Goal: Task Accomplishment & Management: Complete application form

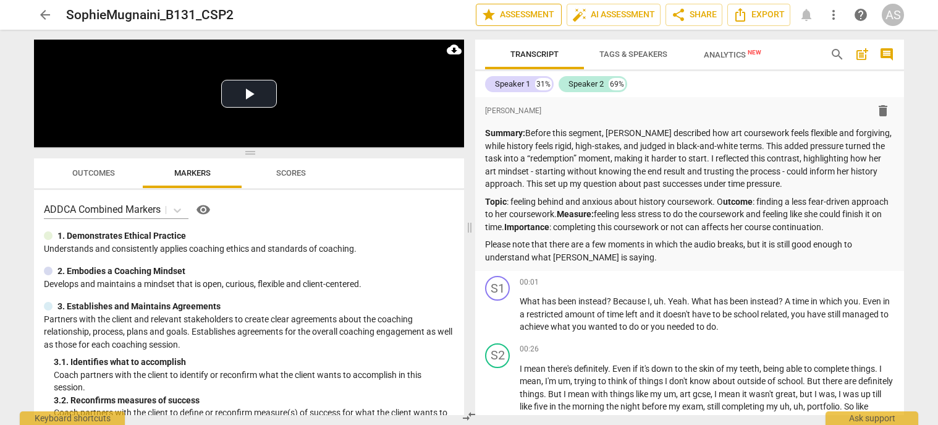
click at [529, 18] on span "star Assessment" at bounding box center [519, 14] width 75 height 15
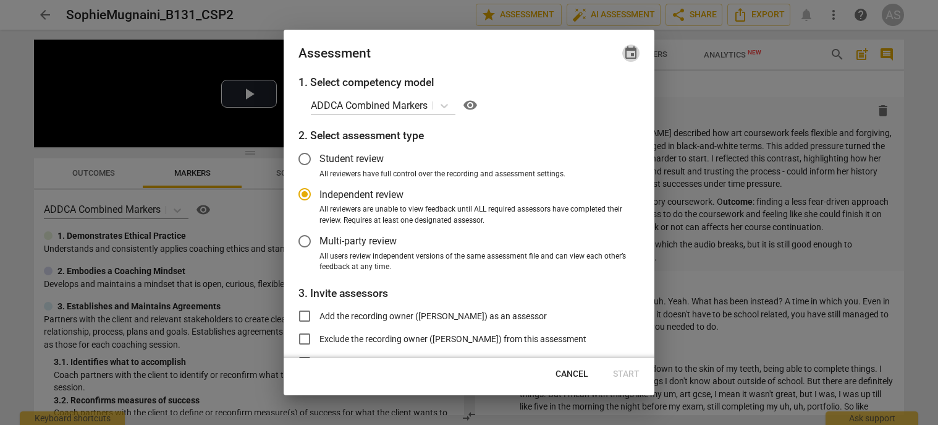
click at [636, 55] on span "event" at bounding box center [631, 53] width 15 height 15
radio input "false"
click at [593, 96] on input "date" at bounding box center [557, 96] width 87 height 18
type input "[DATE]"
click at [483, 46] on div at bounding box center [469, 212] width 938 height 425
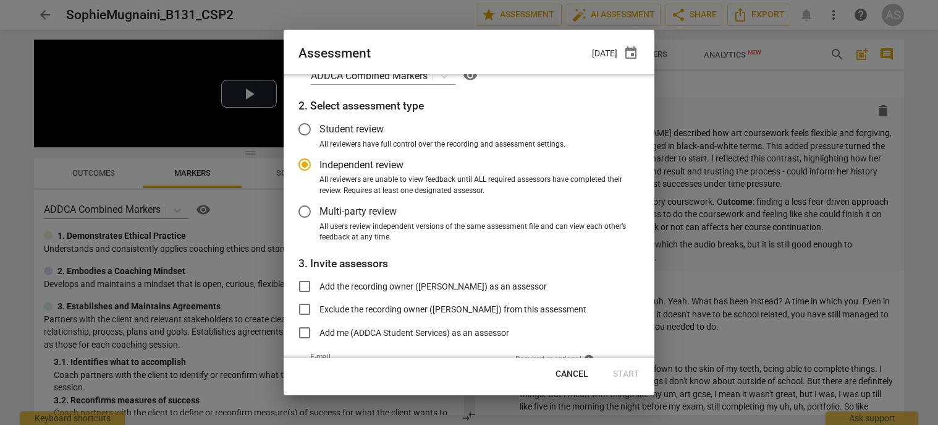
scroll to position [101, 0]
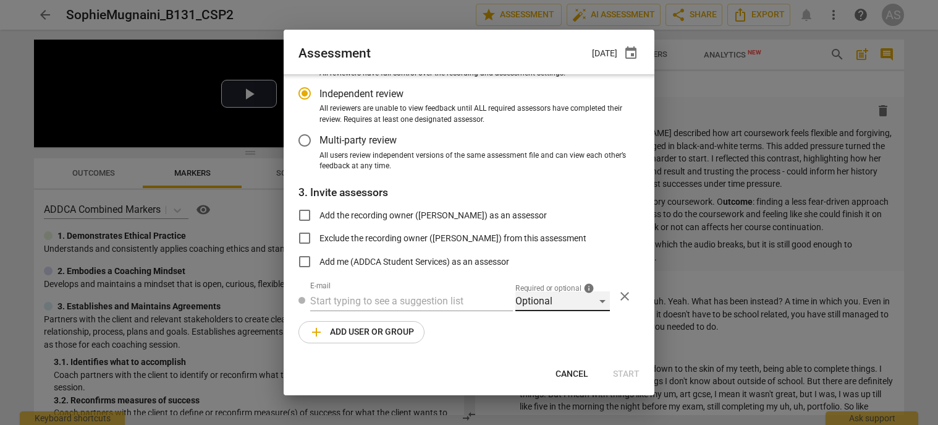
click at [572, 302] on div "Optional" at bounding box center [563, 301] width 95 height 20
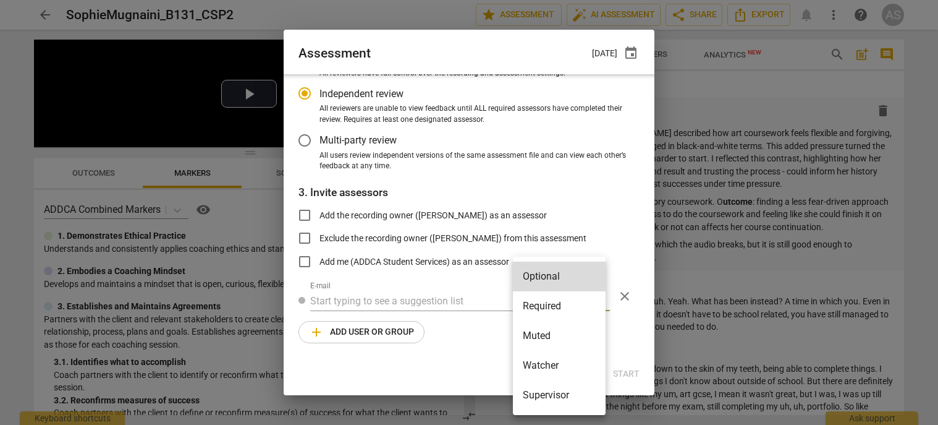
drag, startPoint x: 557, startPoint y: 323, endPoint x: 560, endPoint y: 315, distance: 9.2
click at [560, 315] on ul "Optional Required Muted Watcher Supervisor" at bounding box center [559, 336] width 93 height 158
click at [559, 309] on li "Required" at bounding box center [559, 306] width 93 height 30
radio input "false"
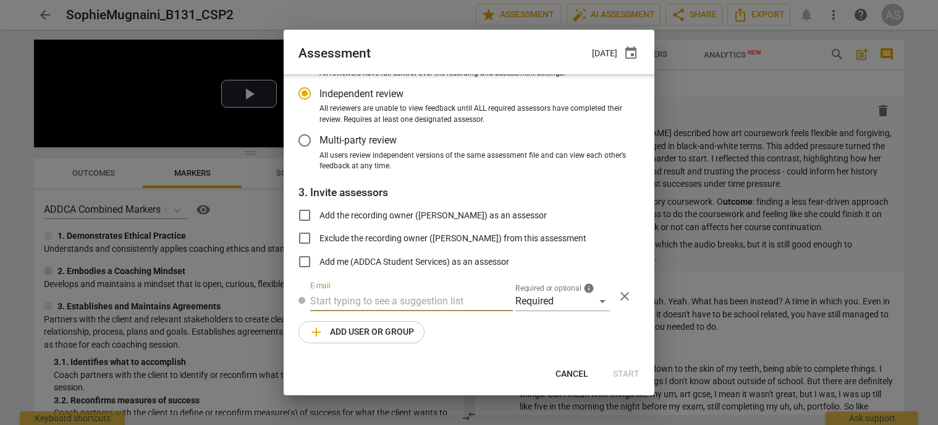
click at [422, 303] on input "text" at bounding box center [411, 301] width 203 height 20
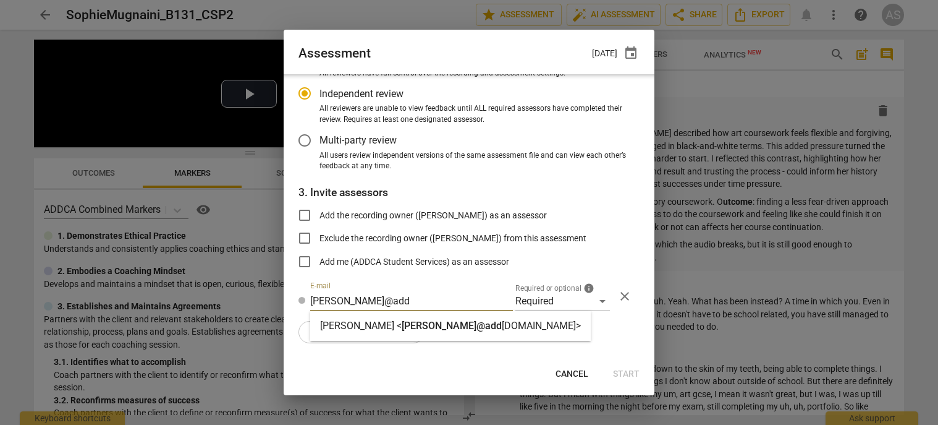
type input "marci@add"
click at [425, 326] on span "marci@add" at bounding box center [452, 326] width 100 height 12
radio input "false"
type input "Marci Rubin <marci@addca.com>"
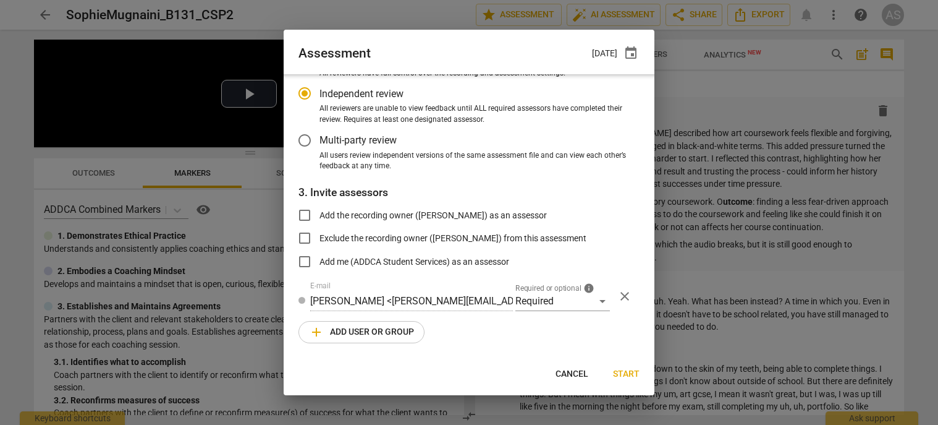
click at [347, 340] on button "add Add user or group" at bounding box center [362, 332] width 126 height 22
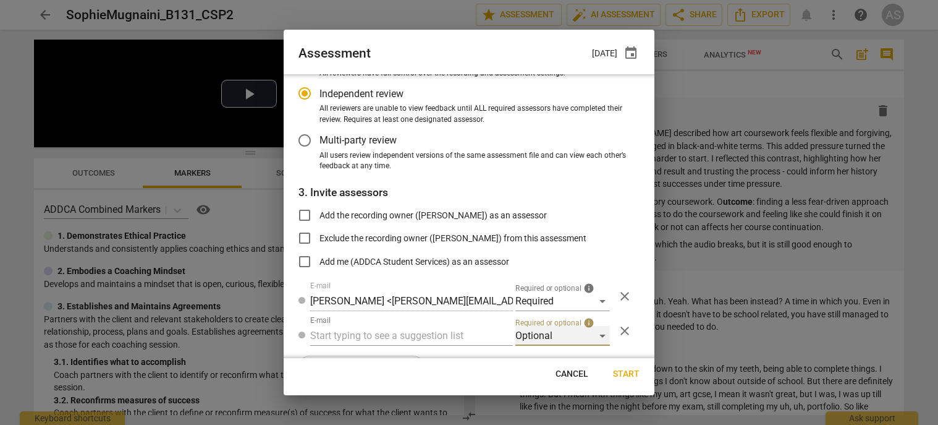
click at [538, 341] on div "Optional" at bounding box center [563, 336] width 95 height 20
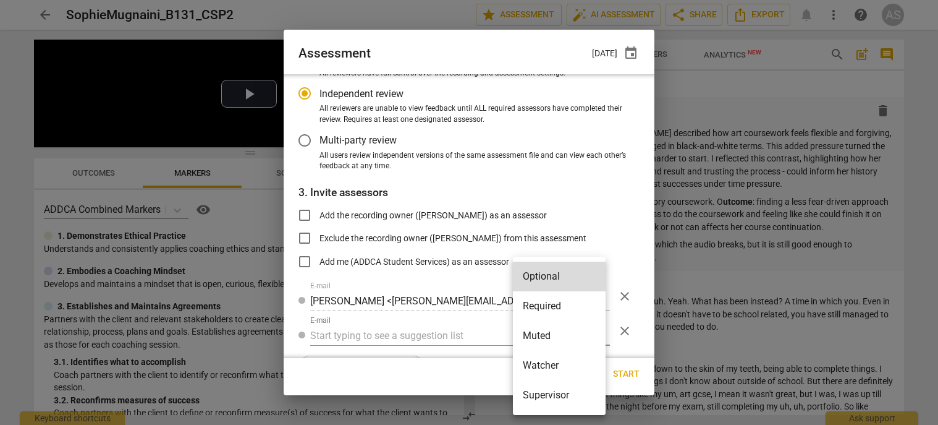
click at [545, 341] on li "Muted" at bounding box center [559, 336] width 93 height 30
radio input "false"
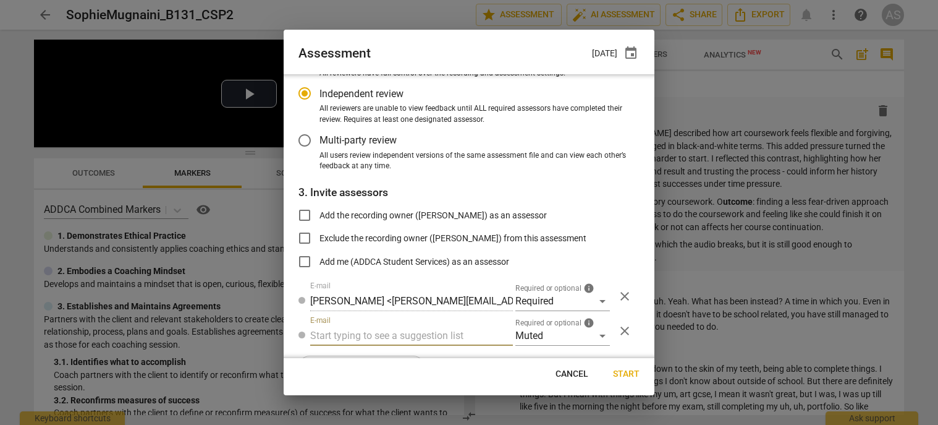
click at [428, 338] on input "text" at bounding box center [411, 336] width 203 height 20
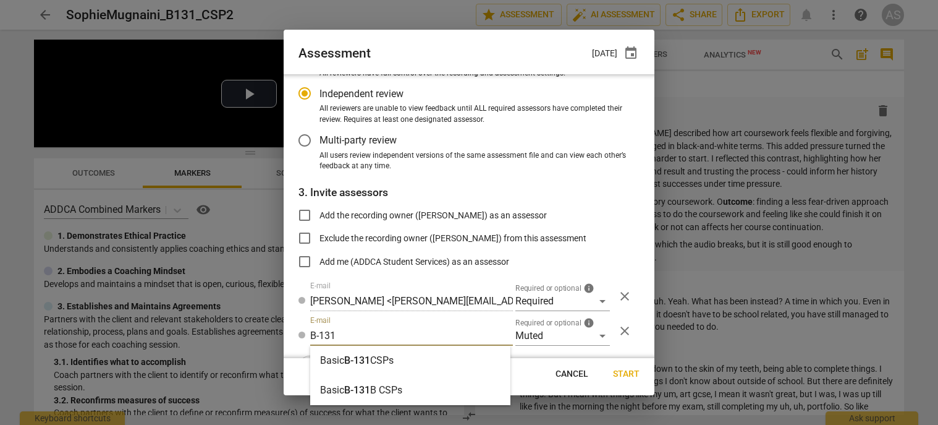
type input "B-131"
click at [421, 357] on div "Basic B-131 CSPs" at bounding box center [410, 361] width 200 height 30
radio input "false"
type input "Basic B-131 CSPs"
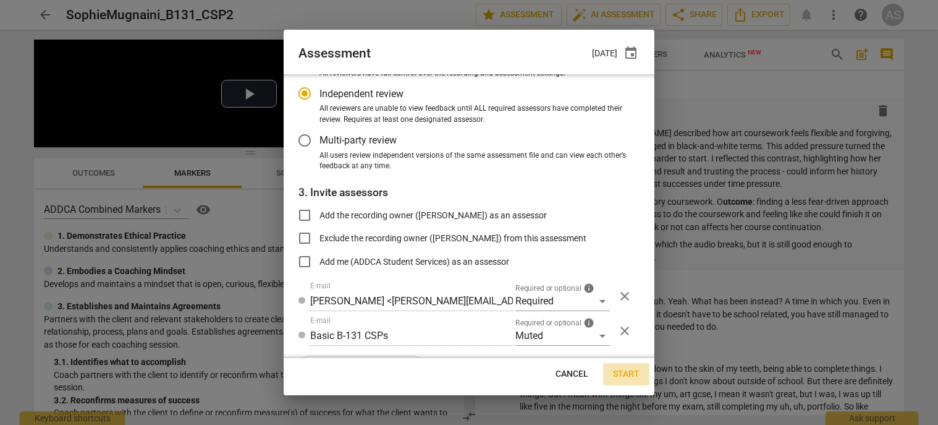
click at [619, 375] on span "Start" at bounding box center [626, 374] width 27 height 12
radio input "false"
type input "[PERSON_NAME] <[EMAIL_ADDRESS][DOMAIN_NAME]>"
type input "Marci Rubin <marci@addca.com>"
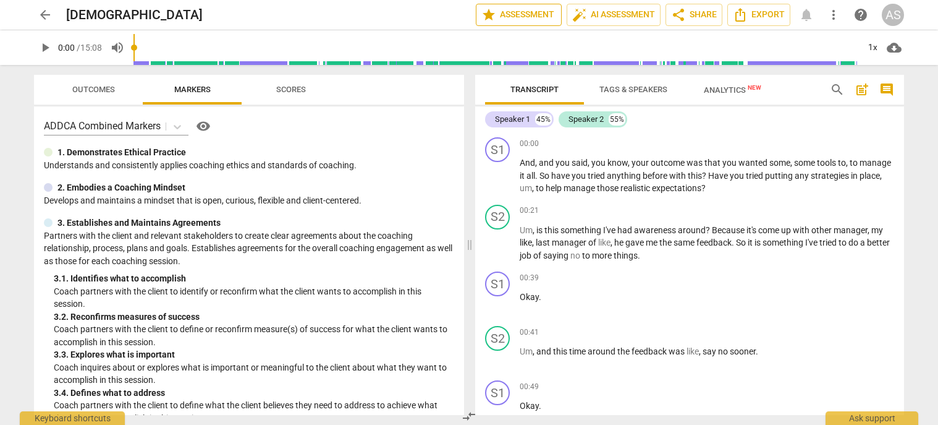
click at [535, 11] on span "star Assessment" at bounding box center [519, 14] width 75 height 15
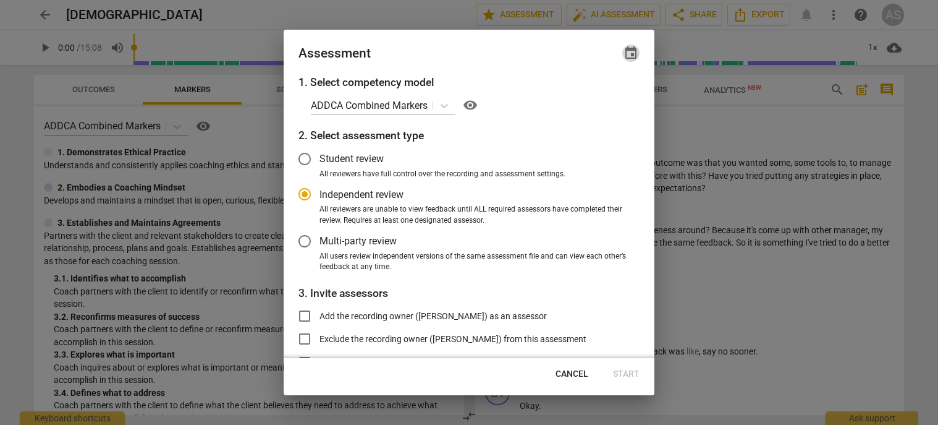
click at [633, 52] on span "event" at bounding box center [631, 53] width 15 height 15
radio input "false"
click at [594, 98] on input "date" at bounding box center [557, 96] width 87 height 18
type input "[DATE]"
click at [598, 242] on div at bounding box center [469, 212] width 938 height 425
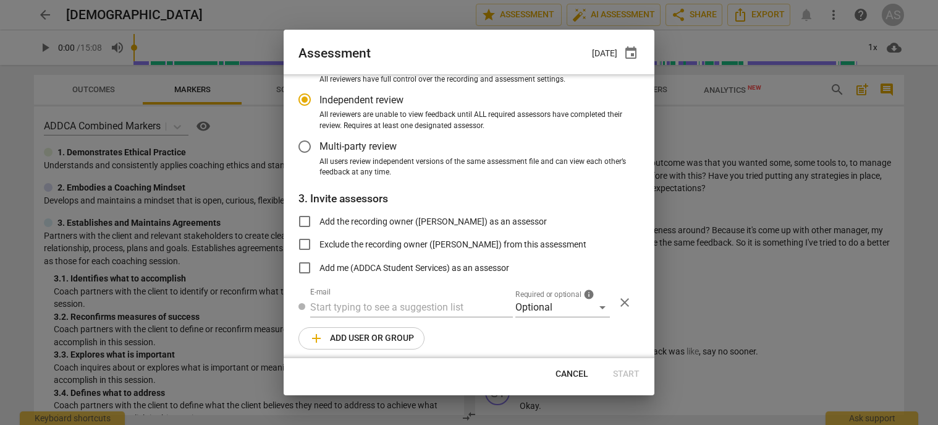
scroll to position [101, 0]
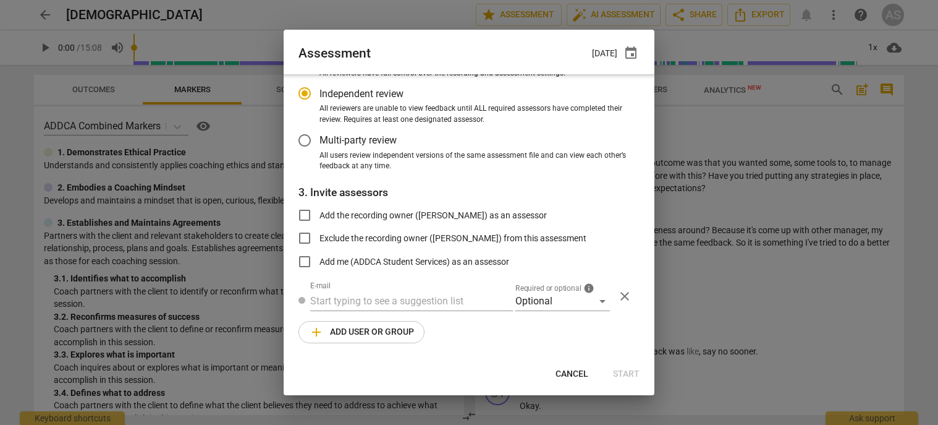
click at [559, 308] on div "Required assessor - must complete Independent Review in order to reveal comment…" at bounding box center [586, 308] width 139 height 10
click at [561, 305] on div "Optional" at bounding box center [563, 301] width 95 height 20
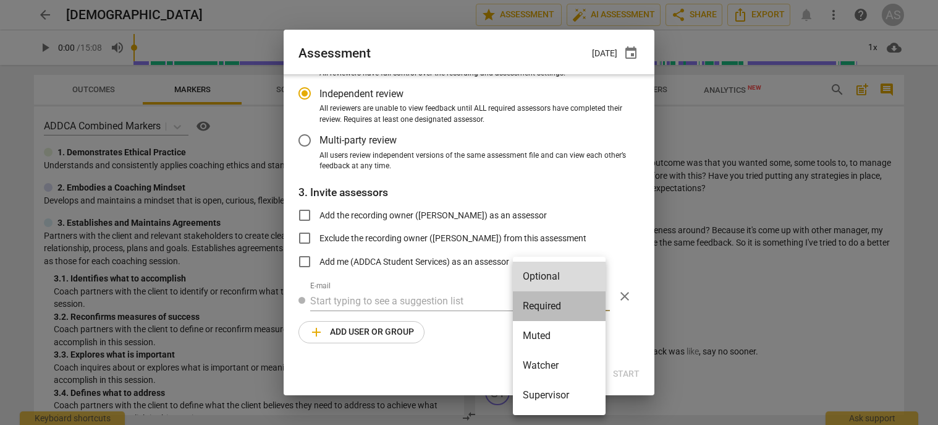
click at [563, 310] on li "Required" at bounding box center [559, 306] width 93 height 30
radio input "false"
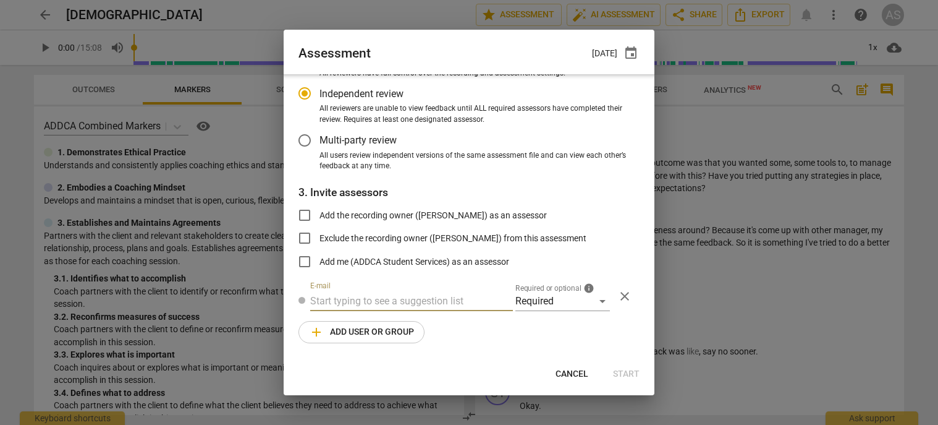
click at [423, 301] on input "text" at bounding box center [411, 301] width 203 height 20
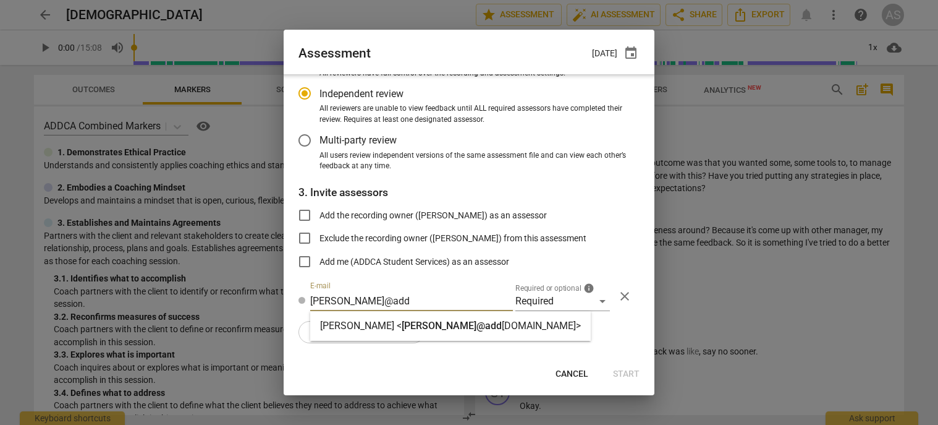
type input "[PERSON_NAME]@add"
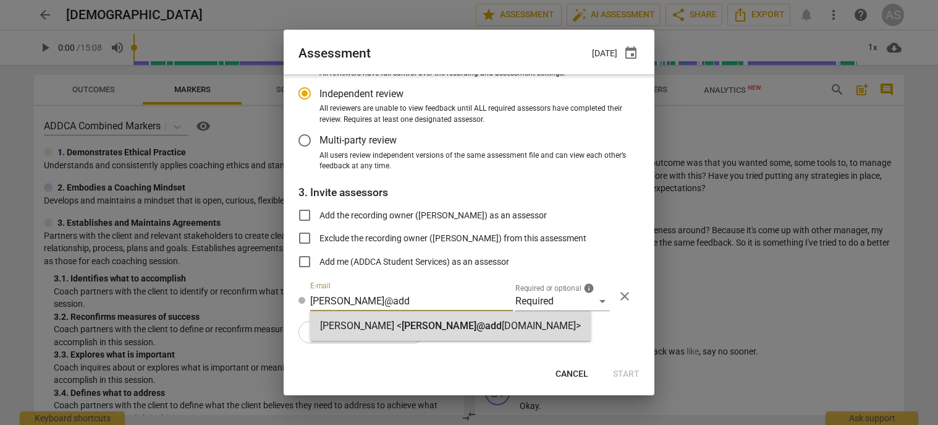
click at [415, 328] on span "[PERSON_NAME]@add" at bounding box center [452, 326] width 100 height 12
radio input "false"
type input "[PERSON_NAME] <[PERSON_NAME][EMAIL_ADDRESS][DOMAIN_NAME]>"
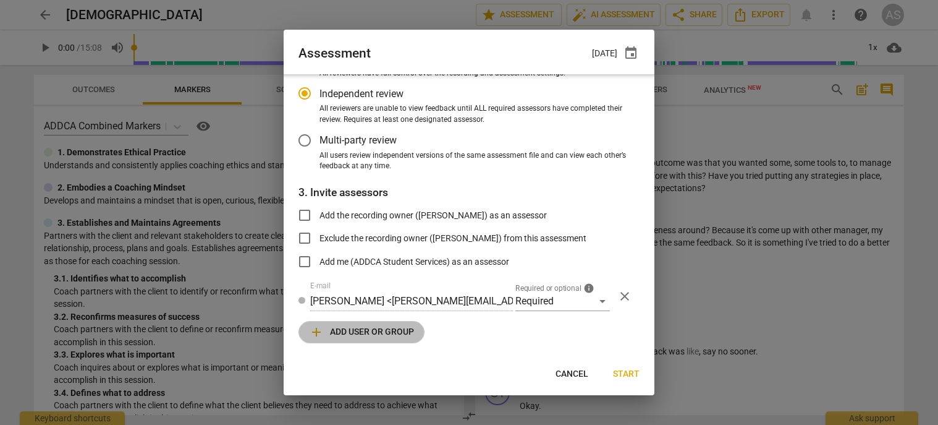
click at [380, 331] on span "add Add user or group" at bounding box center [361, 332] width 105 height 15
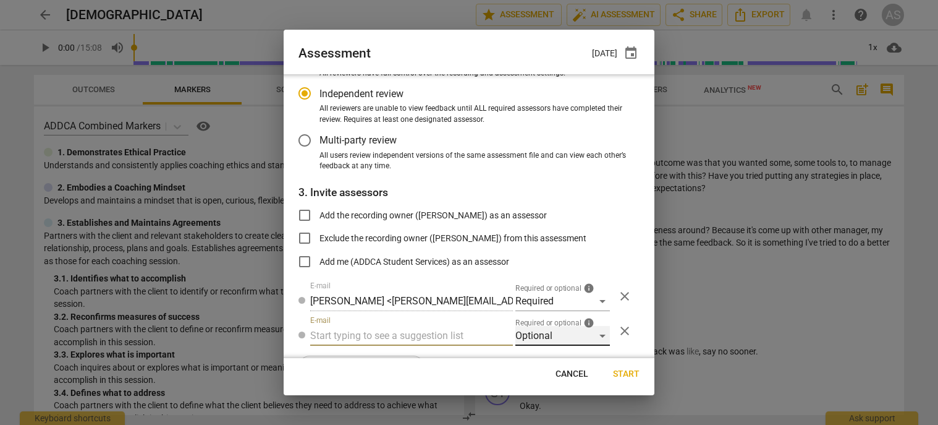
click at [578, 342] on div "Optional" at bounding box center [563, 336] width 95 height 20
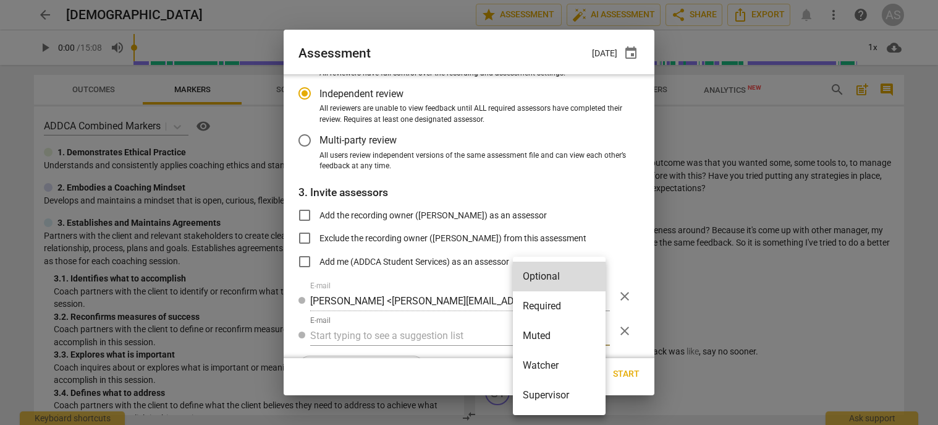
click at [569, 344] on li "Muted" at bounding box center [559, 336] width 93 height 30
radio input "false"
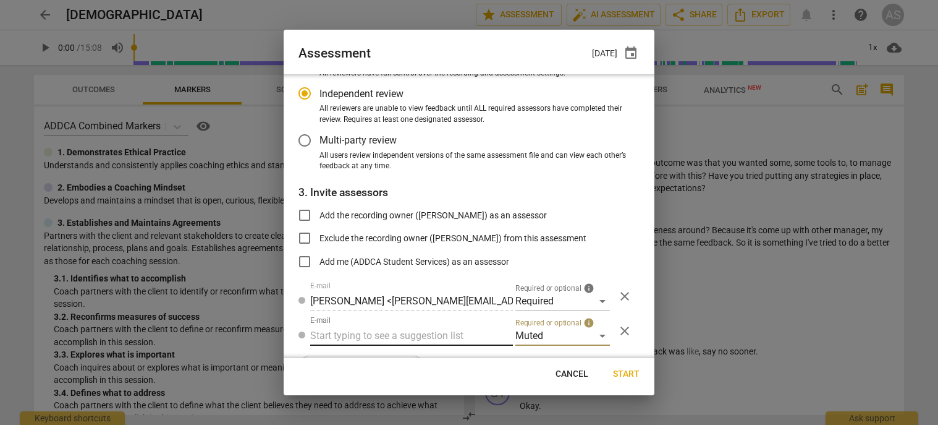
click at [456, 340] on input "text" at bounding box center [411, 336] width 203 height 20
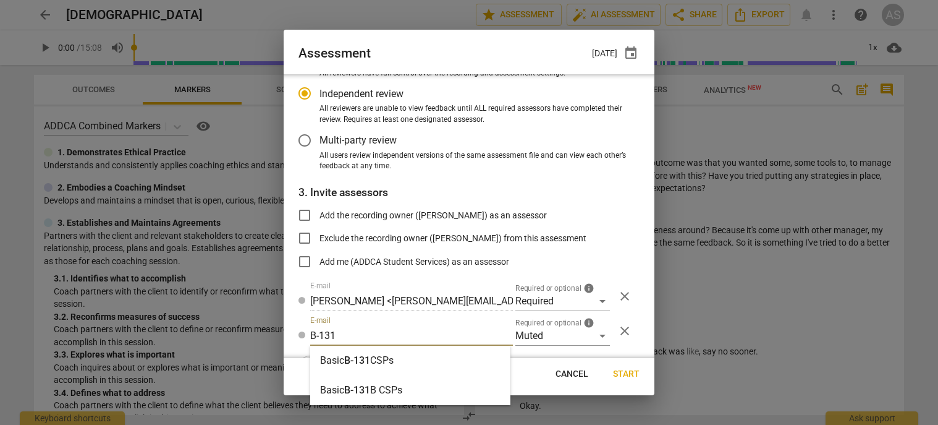
type input "B-131"
click at [421, 359] on div "Basic B-131 CSPs" at bounding box center [410, 361] width 200 height 30
radio input "false"
type input "Basic B-131 CSPs"
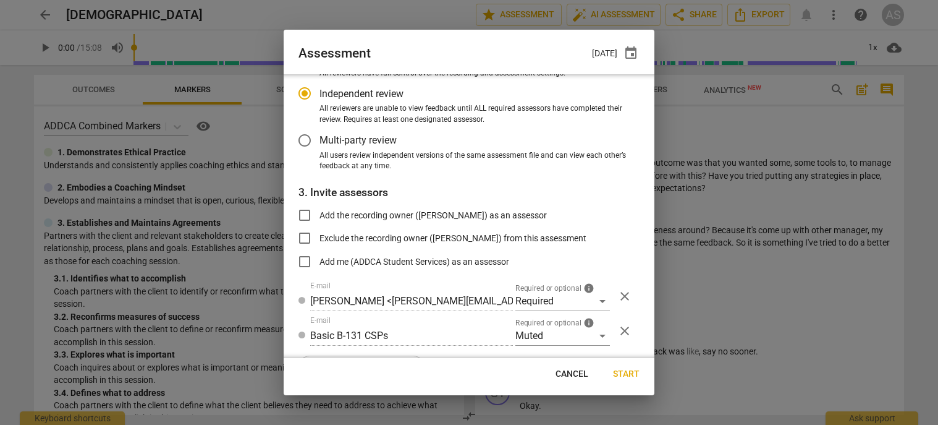
click at [639, 376] on span "Start" at bounding box center [626, 374] width 27 height 12
radio input "false"
type input "[PERSON_NAME] <[EMAIL_ADDRESS][DOMAIN_NAME]>"
type input "[PERSON_NAME] <[PERSON_NAME][EMAIL_ADDRESS][DOMAIN_NAME]>"
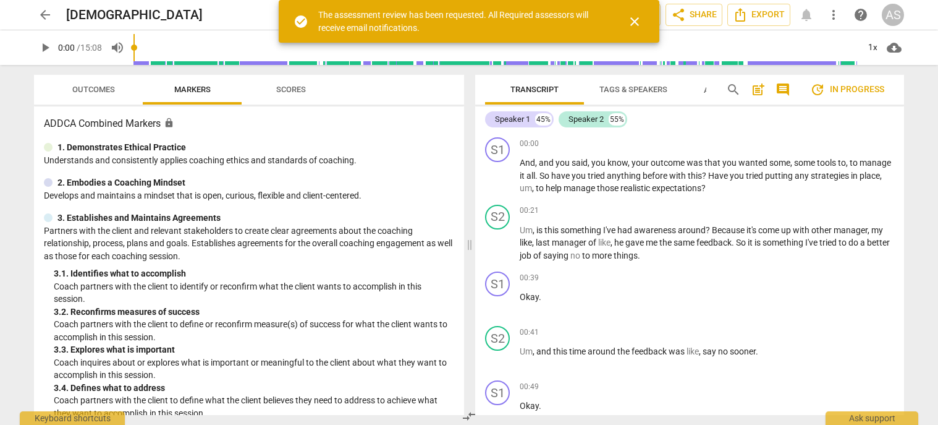
click at [46, 14] on span "arrow_back" at bounding box center [45, 14] width 15 height 15
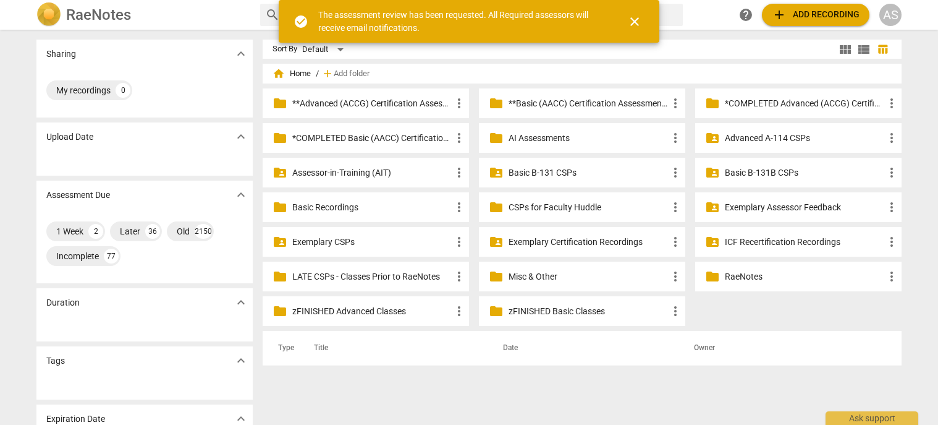
click at [614, 172] on p "Basic B-131 CSPs" at bounding box center [588, 172] width 159 height 13
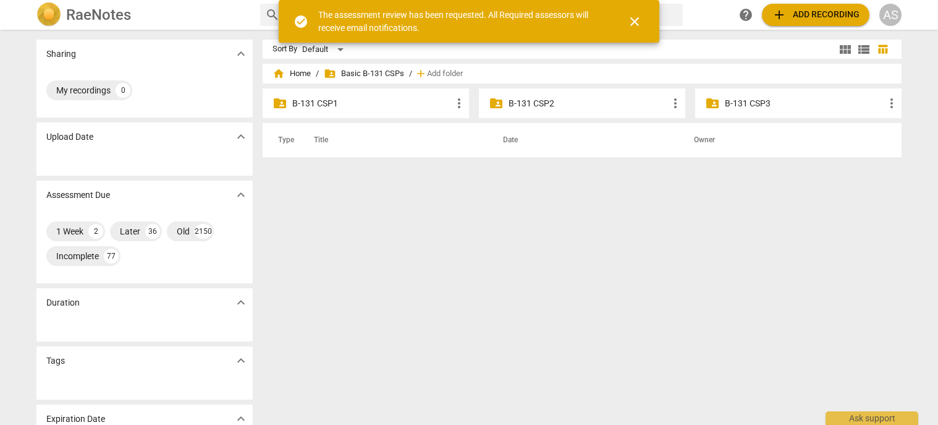
click at [357, 104] on p "B-131 CSP1" at bounding box center [371, 103] width 159 height 13
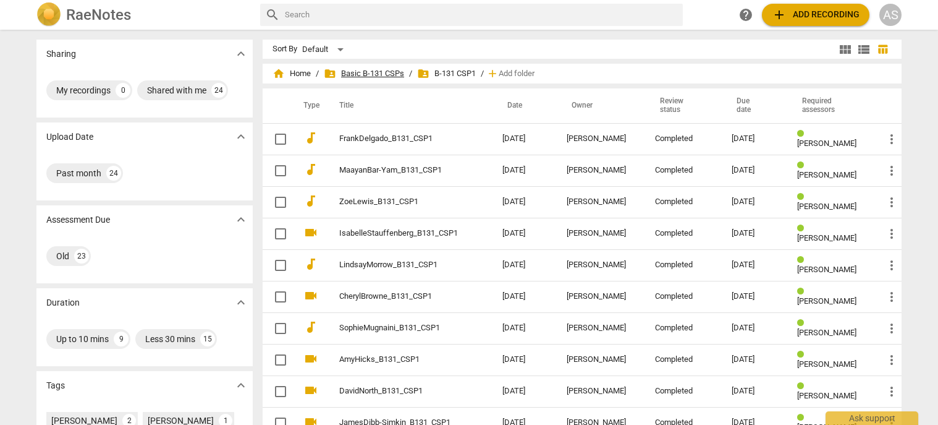
click at [391, 69] on span "folder_shared Basic B-131 CSPs" at bounding box center [364, 73] width 80 height 12
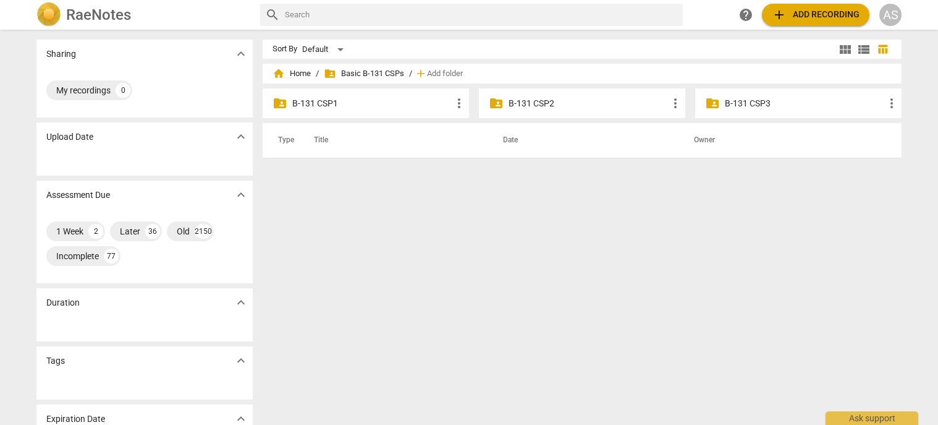
click at [543, 108] on p "B-131 CSP2" at bounding box center [588, 103] width 159 height 13
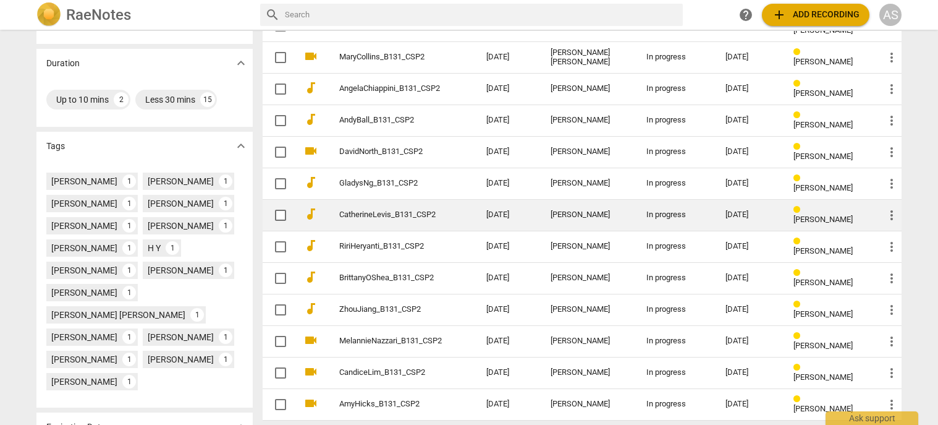
scroll to position [265, 0]
